Goal: Information Seeking & Learning: Check status

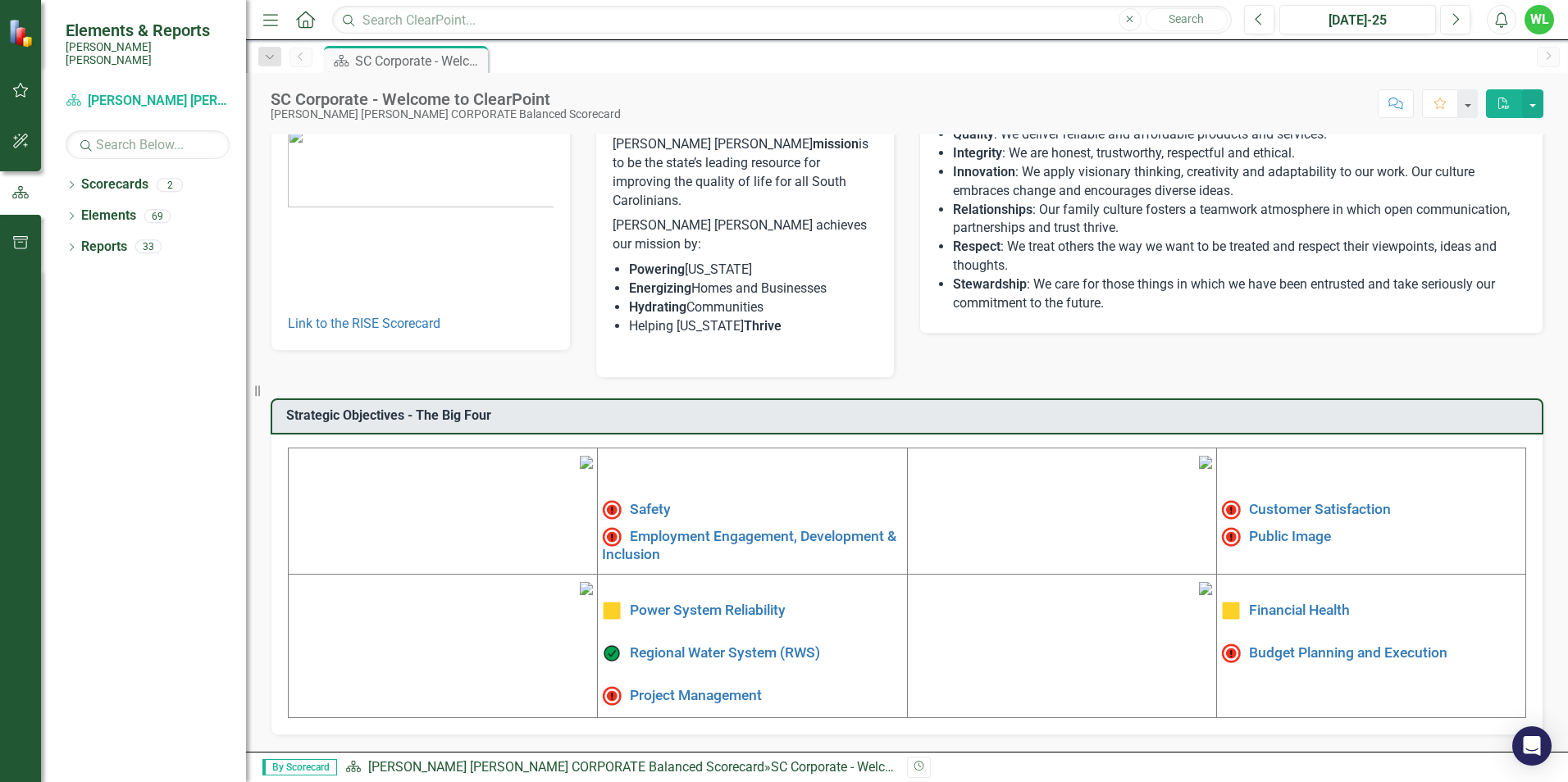
scroll to position [164, 0]
click at [648, 501] on link "Safety" at bounding box center [650, 509] width 41 height 16
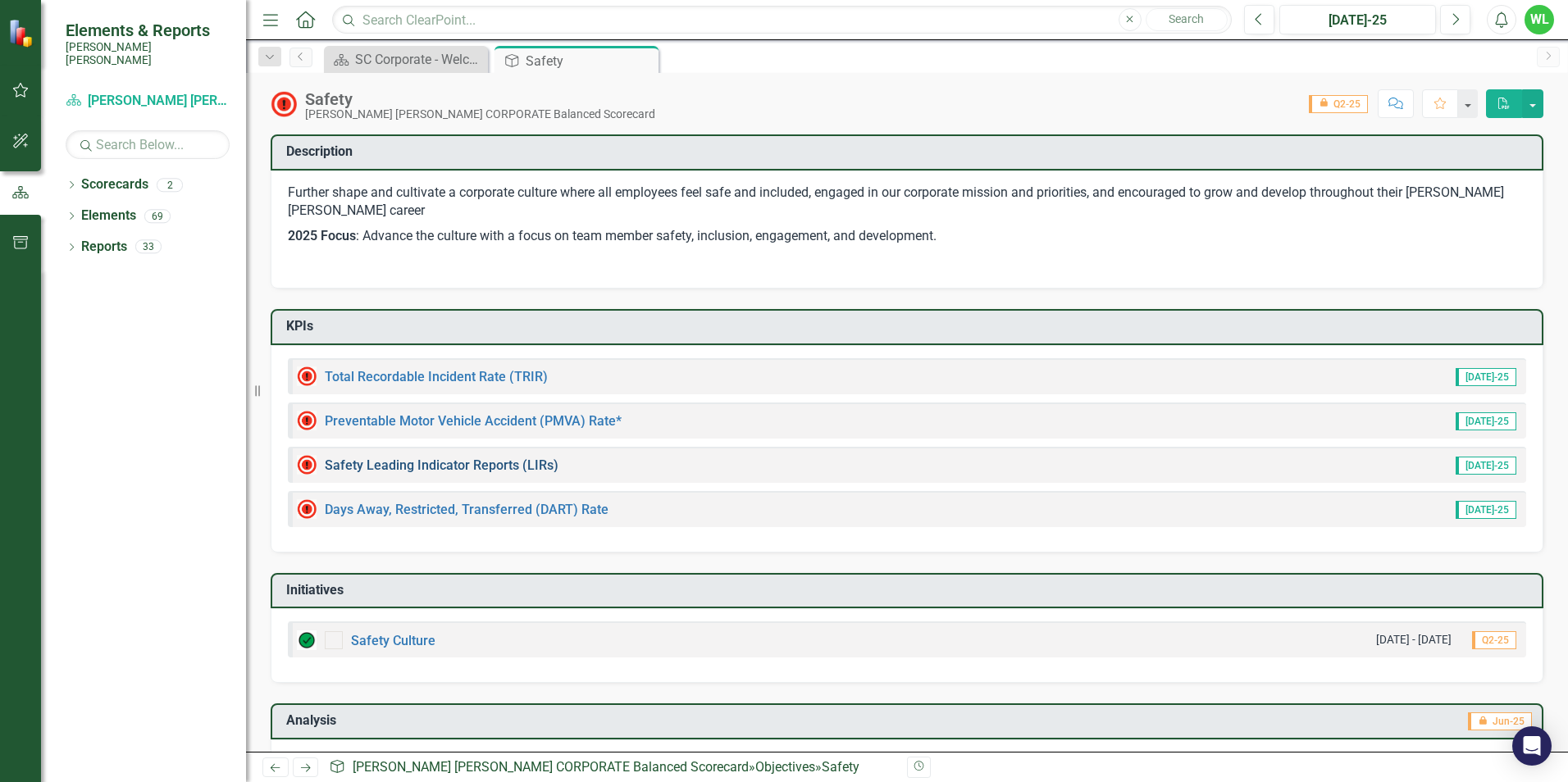
click at [469, 465] on link "Safety Leading Indicator Reports (LIRs)" at bounding box center [441, 465] width 234 height 16
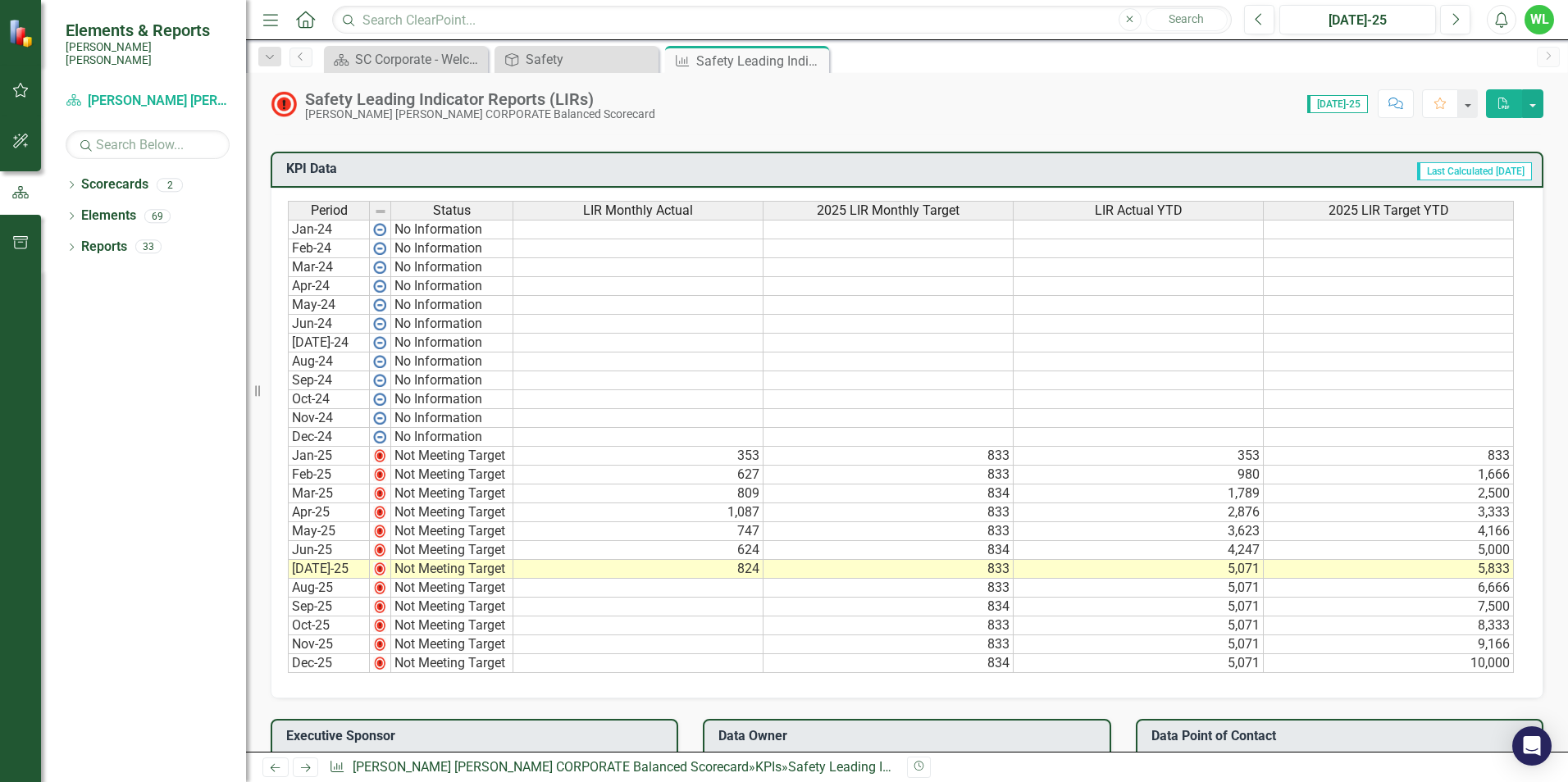
scroll to position [902, 0]
click at [818, 59] on icon "Close" at bounding box center [813, 60] width 16 height 13
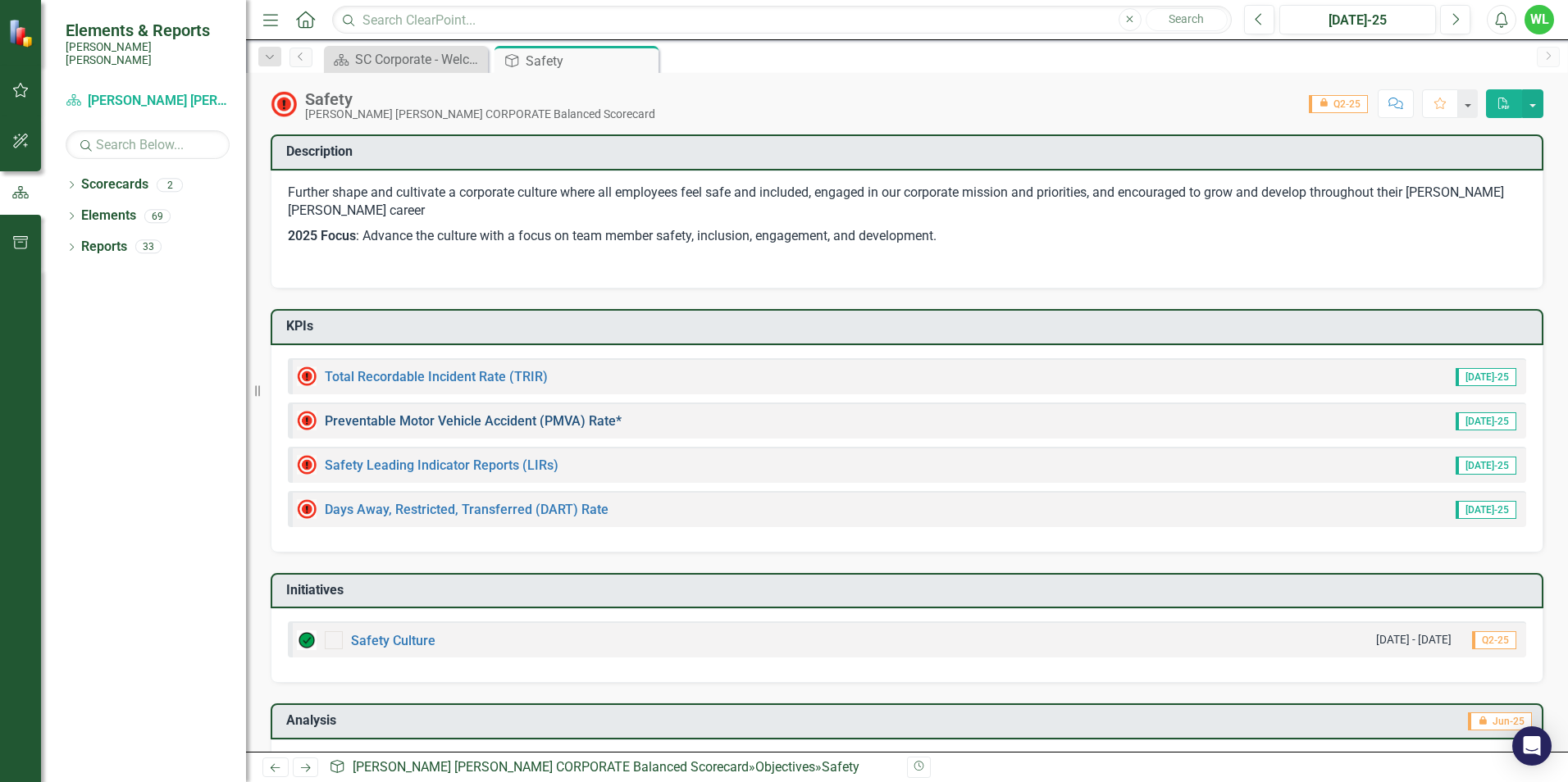
click at [469, 424] on link "Preventable Motor Vehicle Accident (PMVA) Rate*" at bounding box center [473, 422] width 297 height 16
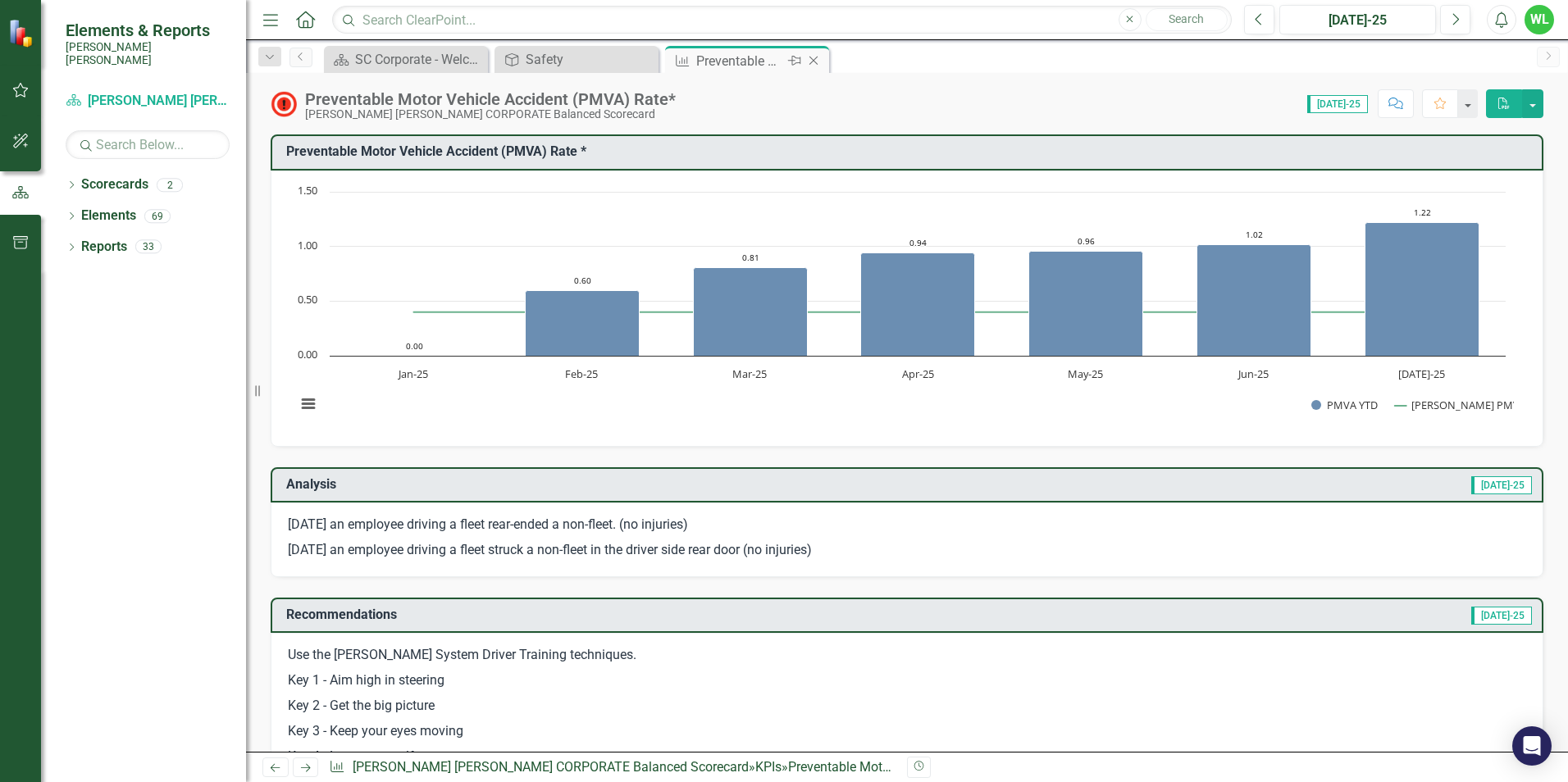
click at [814, 65] on icon "Close" at bounding box center [813, 60] width 16 height 13
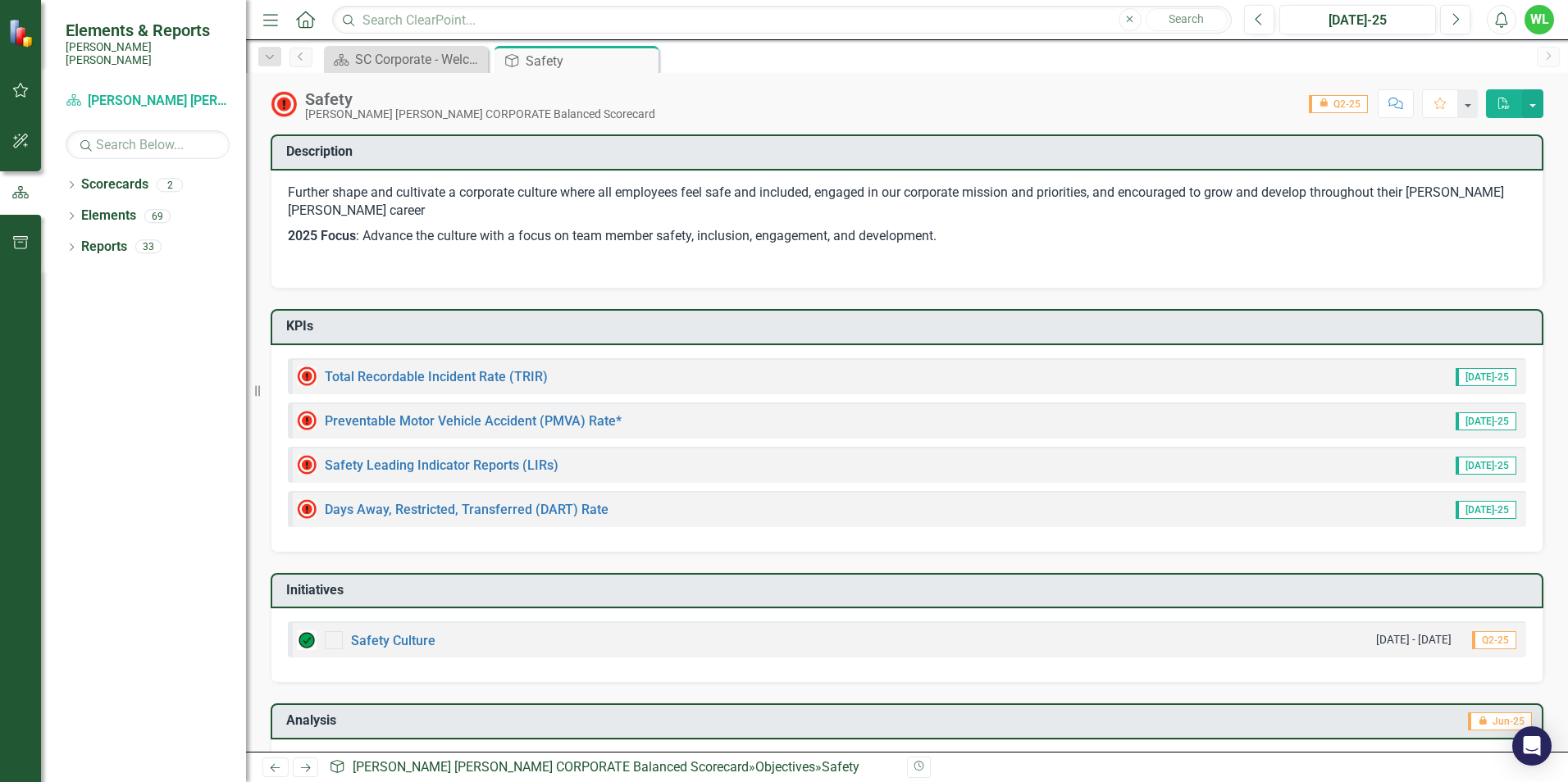
click at [0, 0] on icon "Close" at bounding box center [0, 0] width 0 height 0
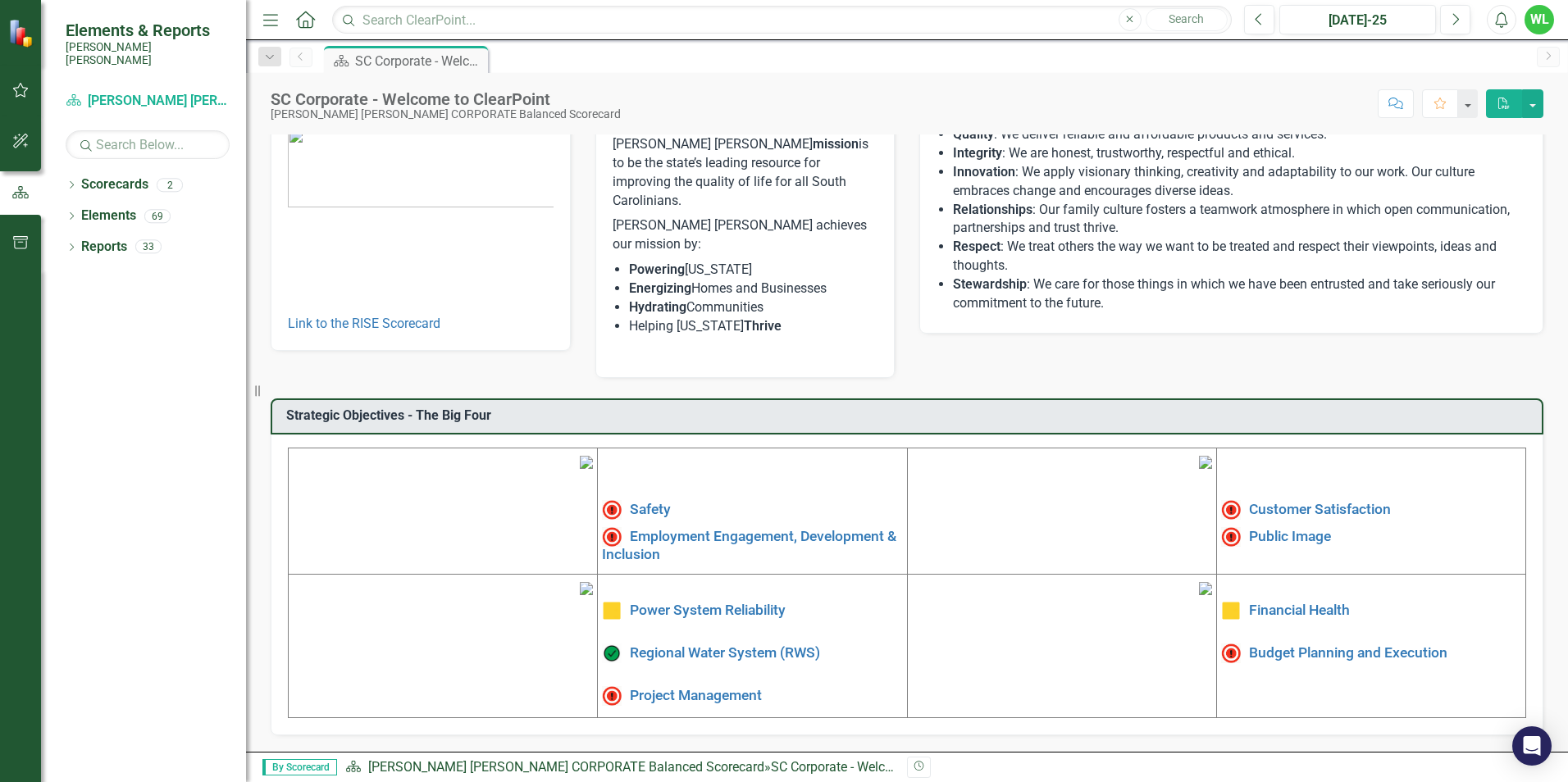
scroll to position [246, 0]
click at [1273, 527] on link "Public Image" at bounding box center [1290, 535] width 82 height 16
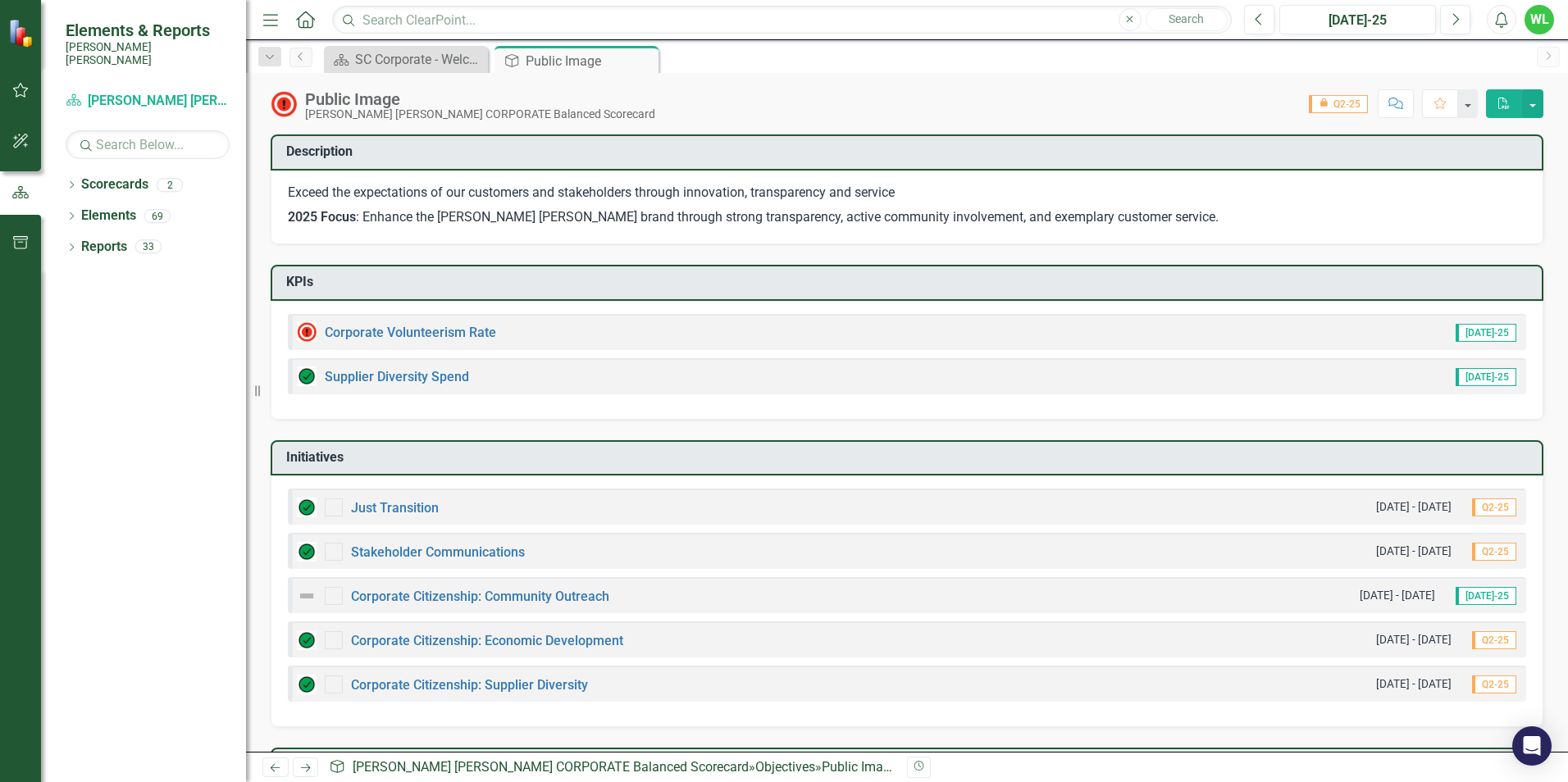
click at [447, 341] on div "Corporate Volunteerism Rate" at bounding box center [396, 332] width 199 height 20
click at [447, 336] on link "Corporate Volunteerism Rate" at bounding box center [410, 333] width 171 height 16
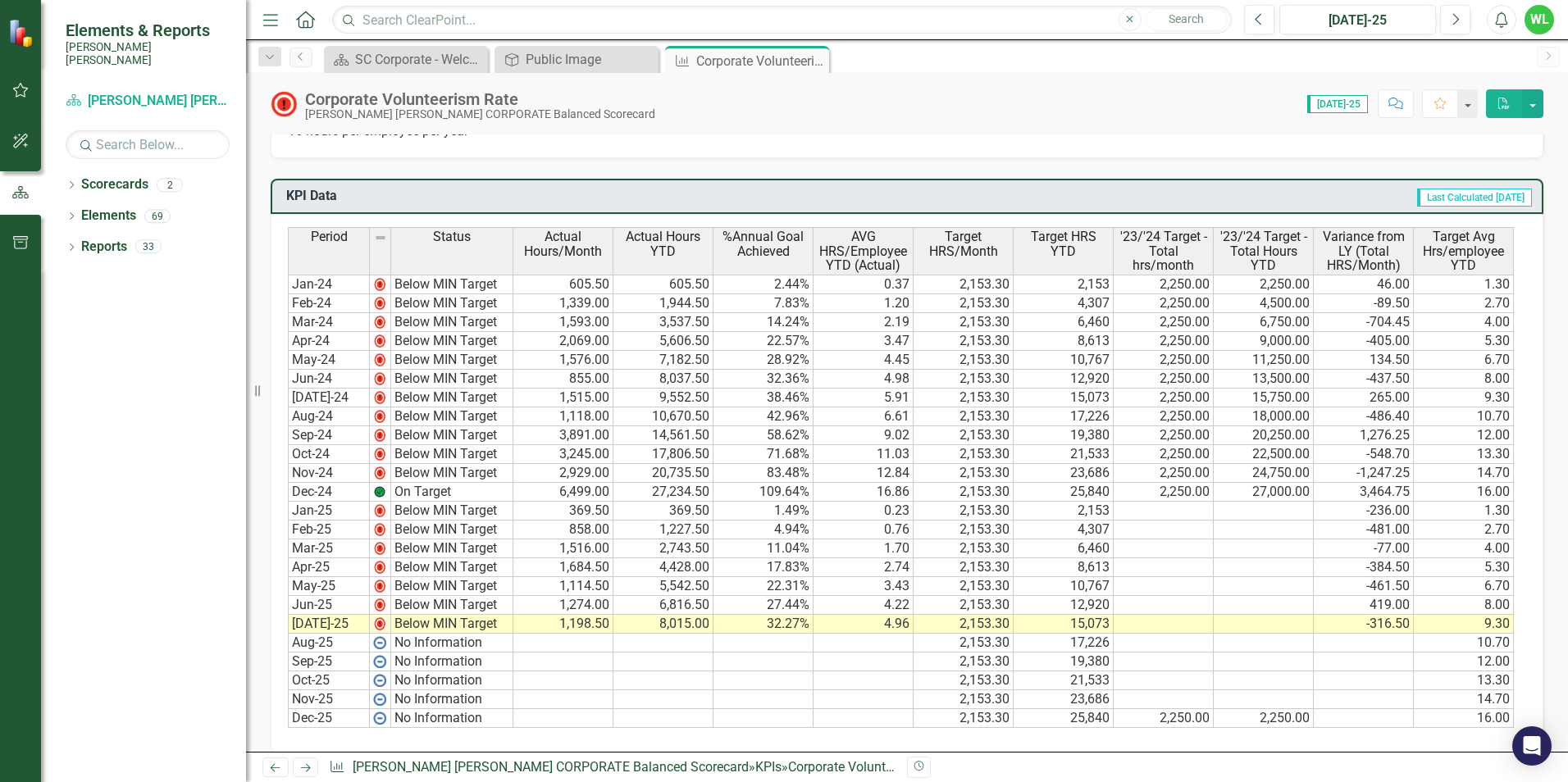
scroll to position [983, 0]
